Goal: Communication & Community: Answer question/provide support

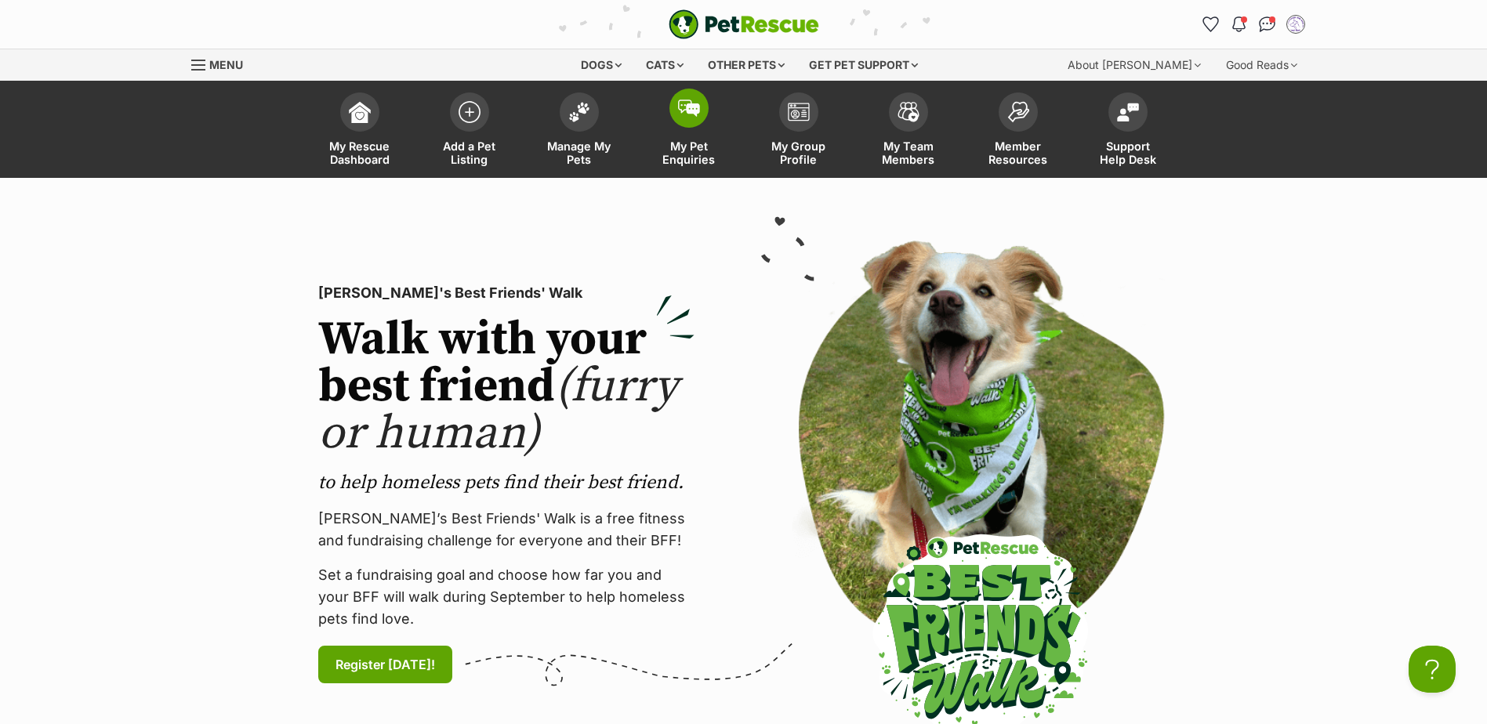
click at [687, 114] on img at bounding box center [689, 108] width 22 height 17
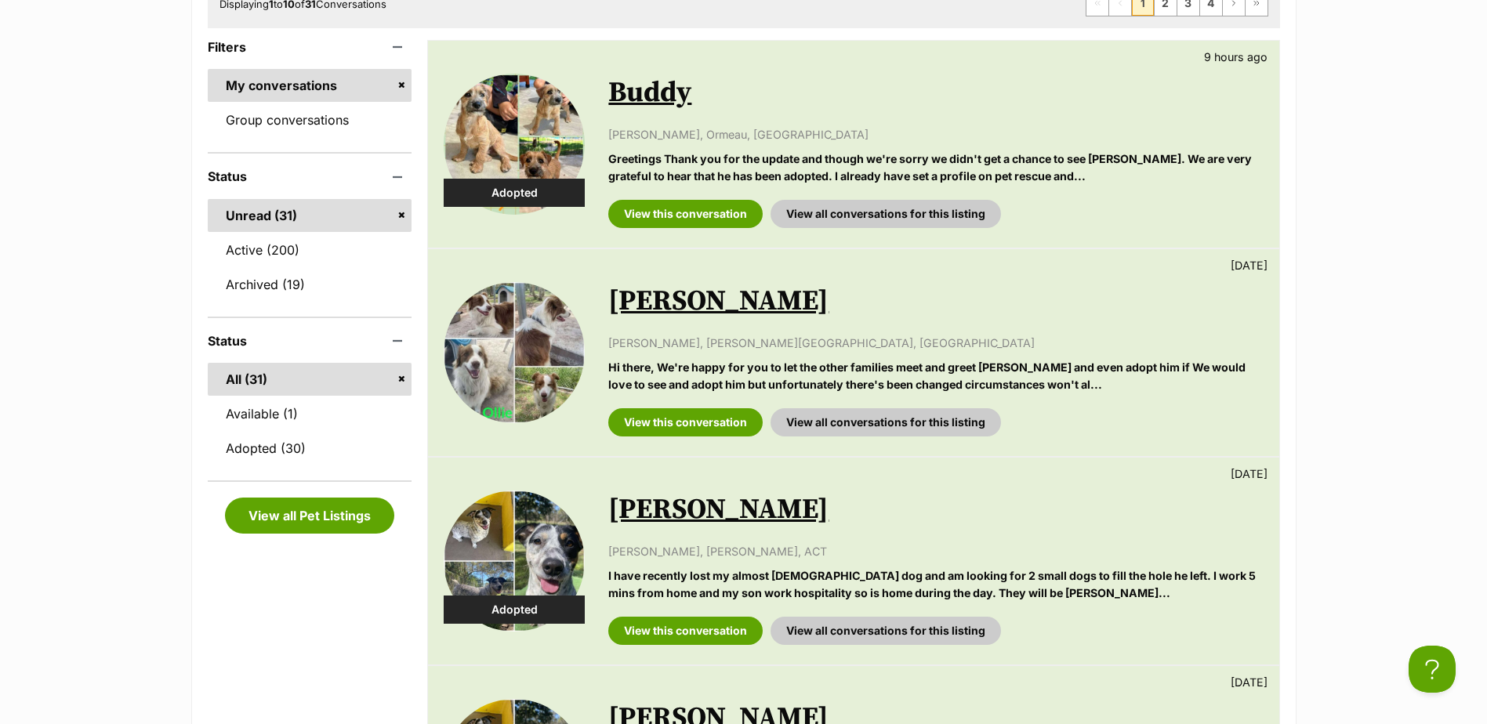
scroll to position [444, 0]
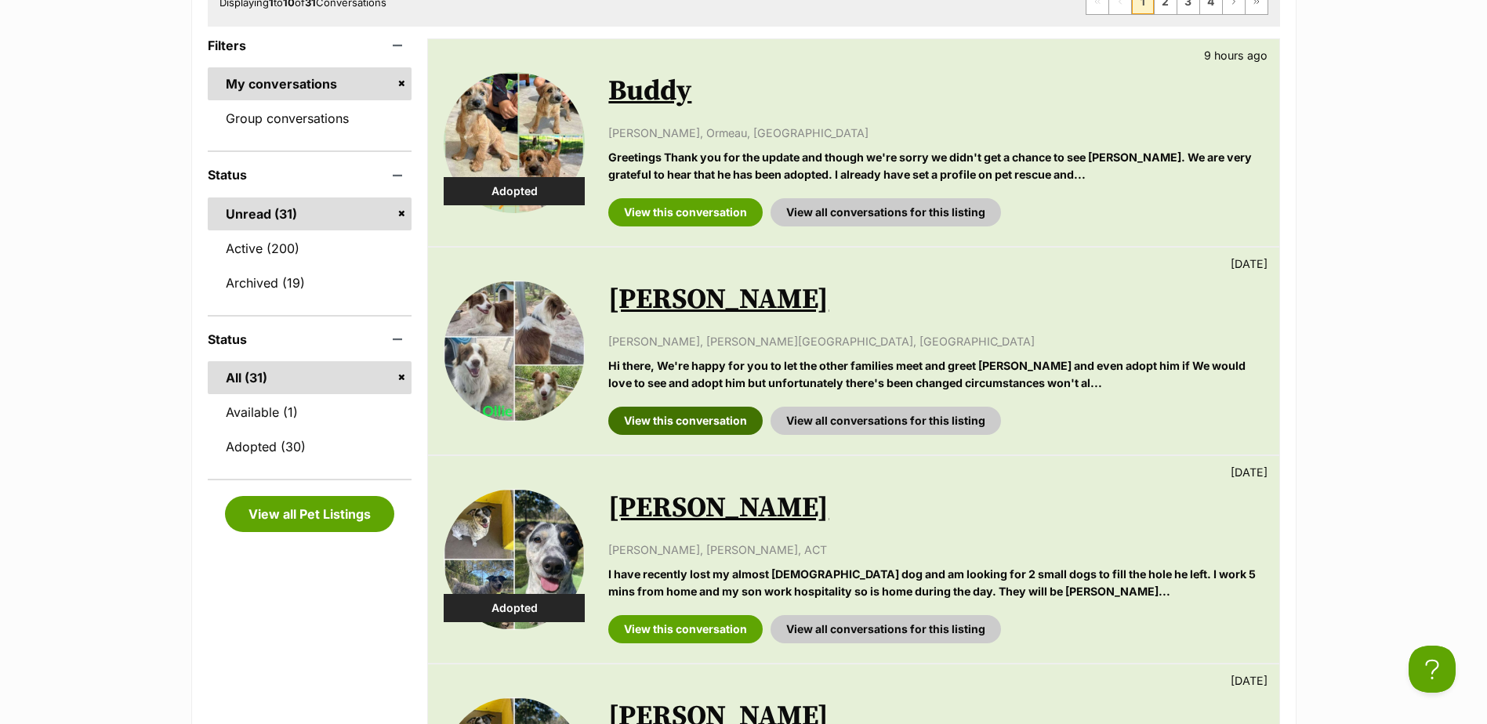
click at [696, 415] on link "View this conversation" at bounding box center [685, 421] width 154 height 28
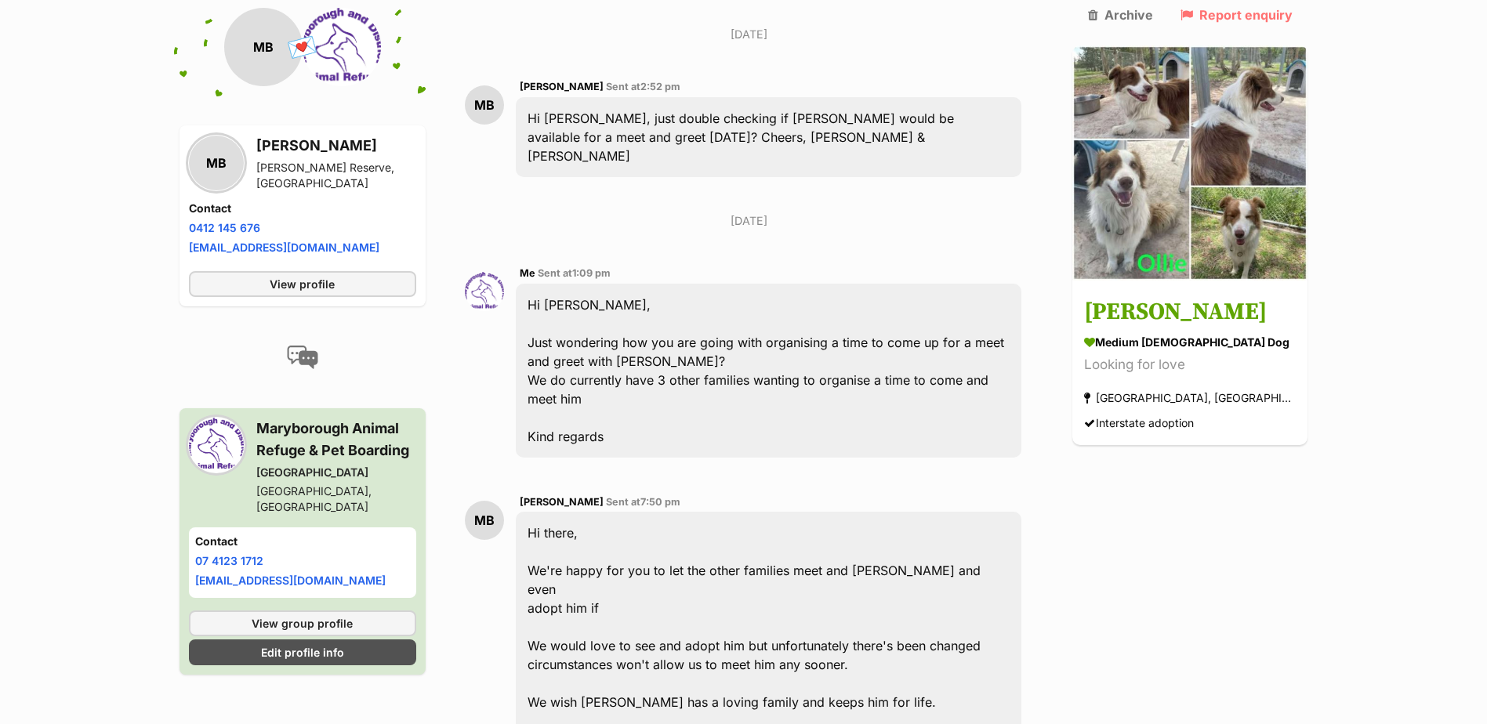
scroll to position [1559, 0]
